Goal: Task Accomplishment & Management: Manage account settings

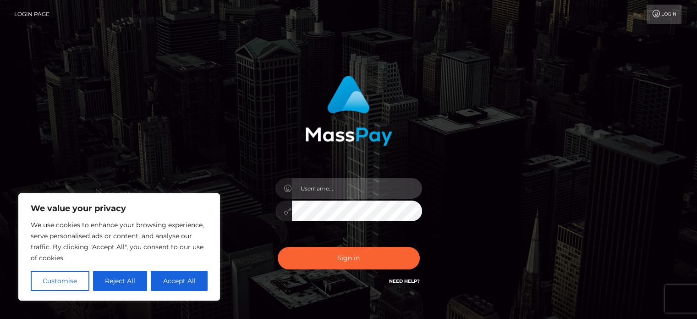
click at [347, 184] on input "text" at bounding box center [357, 188] width 130 height 21
type input "biancalingerie33@gmail.com"
click at [278, 247] on button "Sign in" at bounding box center [349, 258] width 142 height 22
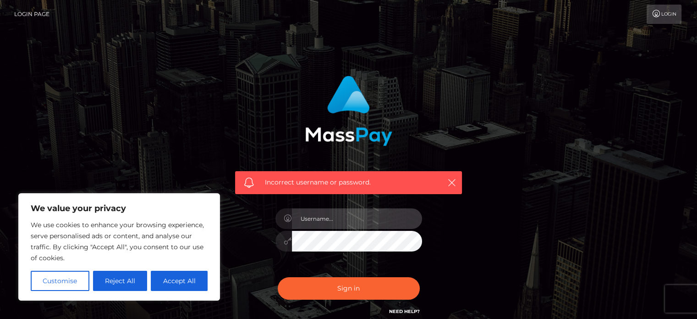
click at [334, 217] on input "text" at bounding box center [357, 218] width 130 height 21
type input "biancalingerie33@gmail.com"
click at [278, 277] on button "Sign in" at bounding box center [349, 288] width 142 height 22
click at [669, 11] on link "Login" at bounding box center [664, 14] width 35 height 19
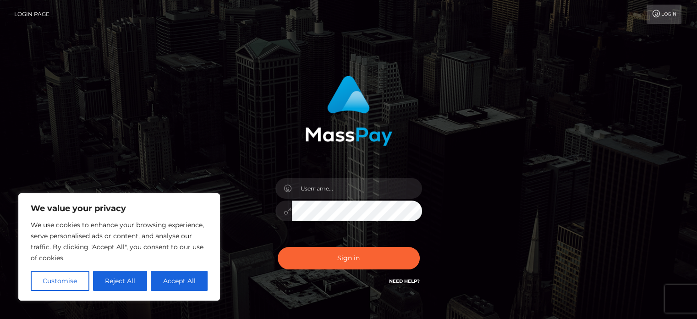
click at [669, 11] on link "Login" at bounding box center [664, 14] width 35 height 19
